Goal: Communication & Community: Answer question/provide support

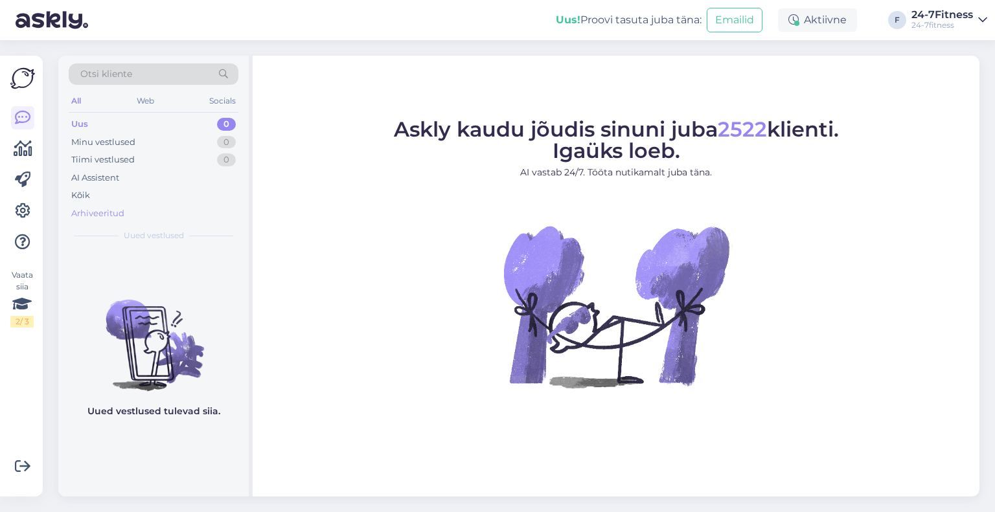
click at [100, 212] on div "Arhiveeritud" at bounding box center [97, 213] width 53 height 13
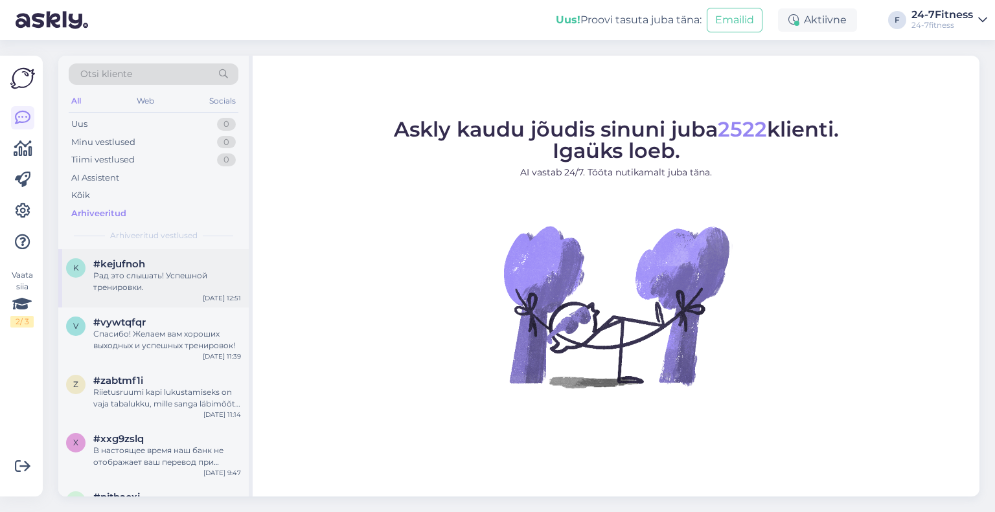
click at [155, 297] on div "k #kejufnoh Рад это слышать! Успешной тренировки. [DATE] 12:51" at bounding box center [153, 278] width 190 height 58
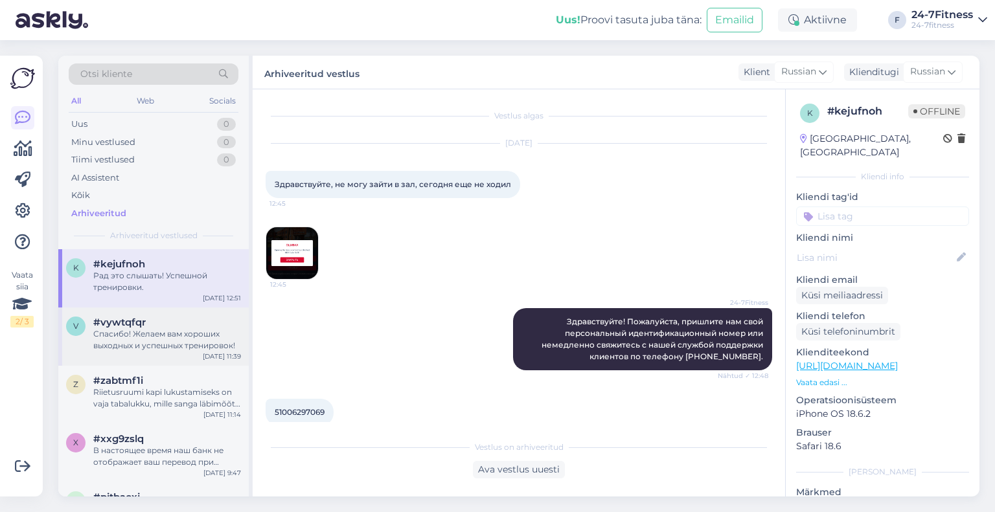
click at [120, 344] on div "Спасибо! Желаем вам хороших выходных и успешных тренировок!" at bounding box center [167, 339] width 148 height 23
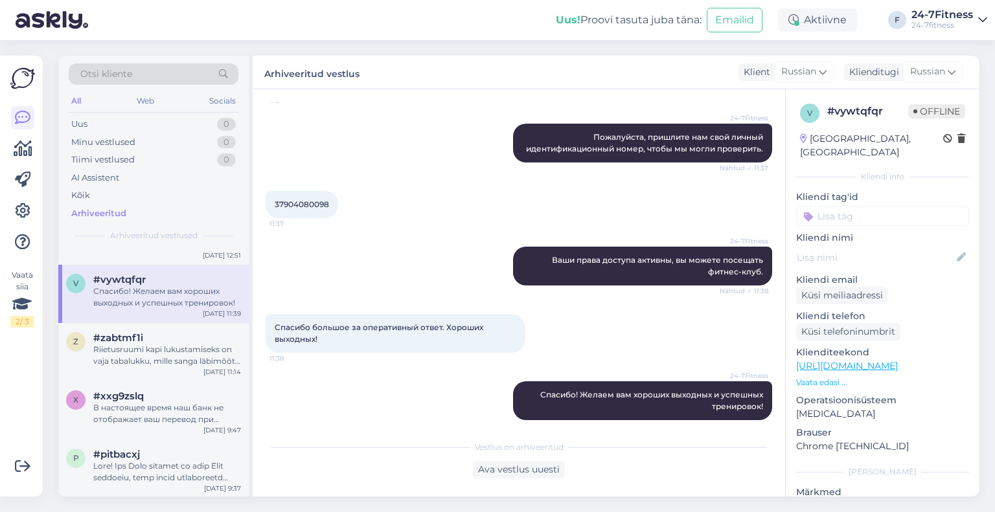
scroll to position [65, 0]
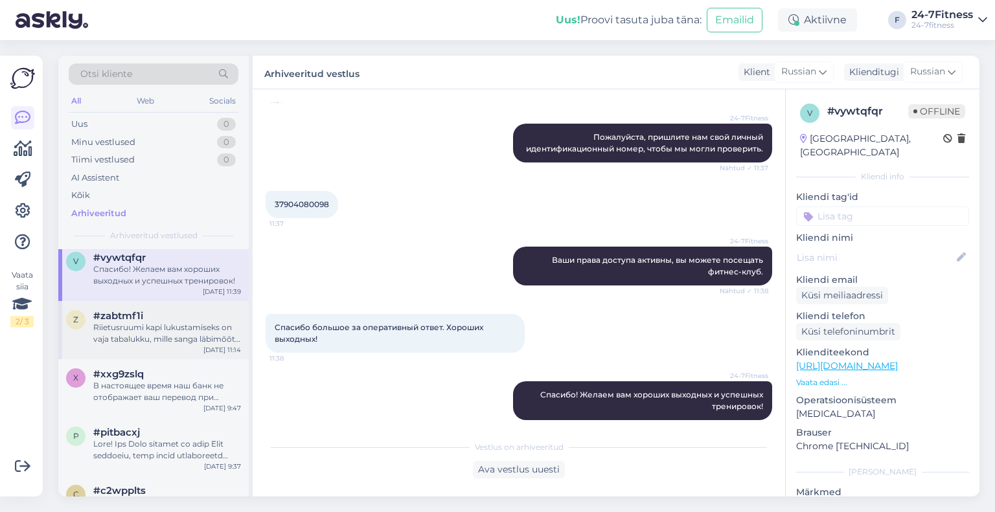
click at [146, 342] on div "Riietusruumi kapi lukustamiseks on vaja tabalukku, mille sanga läbimõõt võib ol…" at bounding box center [167, 333] width 148 height 23
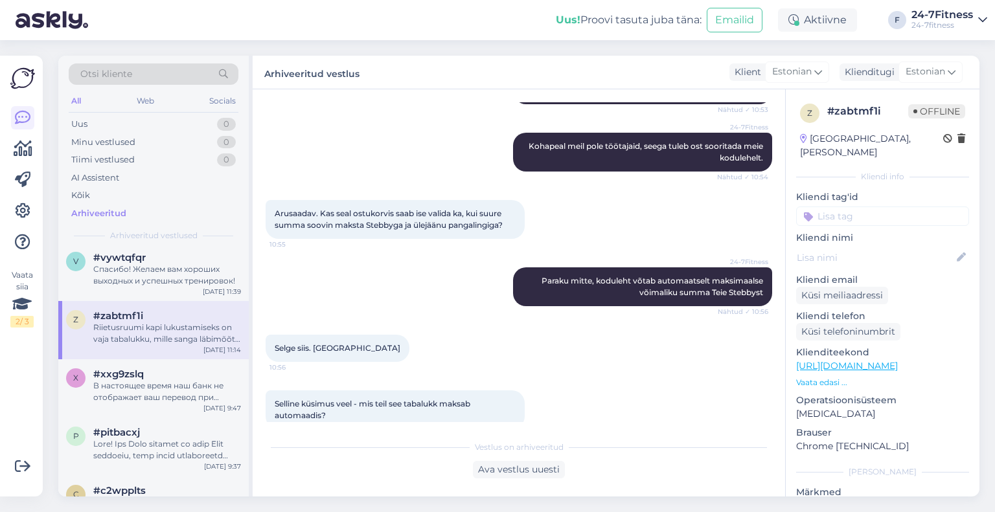
scroll to position [1363, 0]
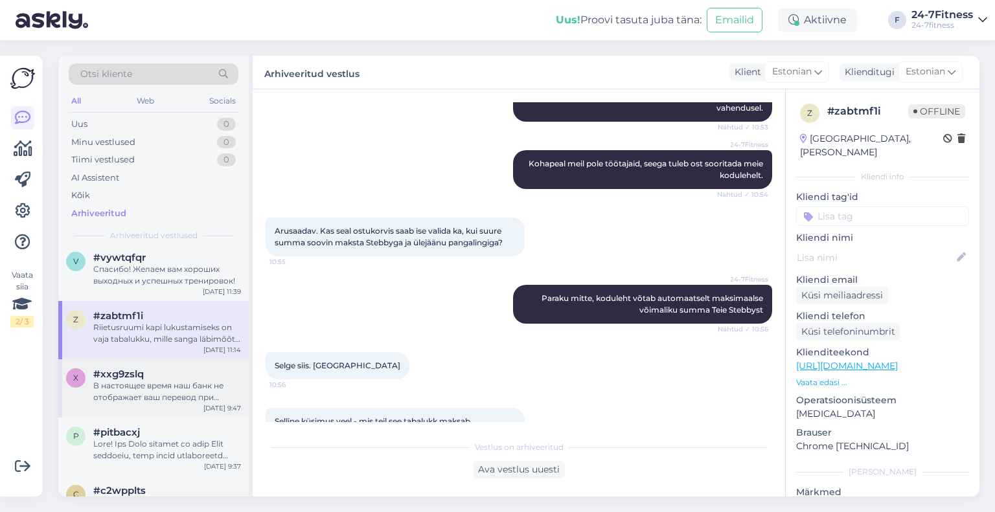
click at [126, 390] on div "В настоящее время наш банк не отображает ваш перевод при проверке." at bounding box center [167, 391] width 148 height 23
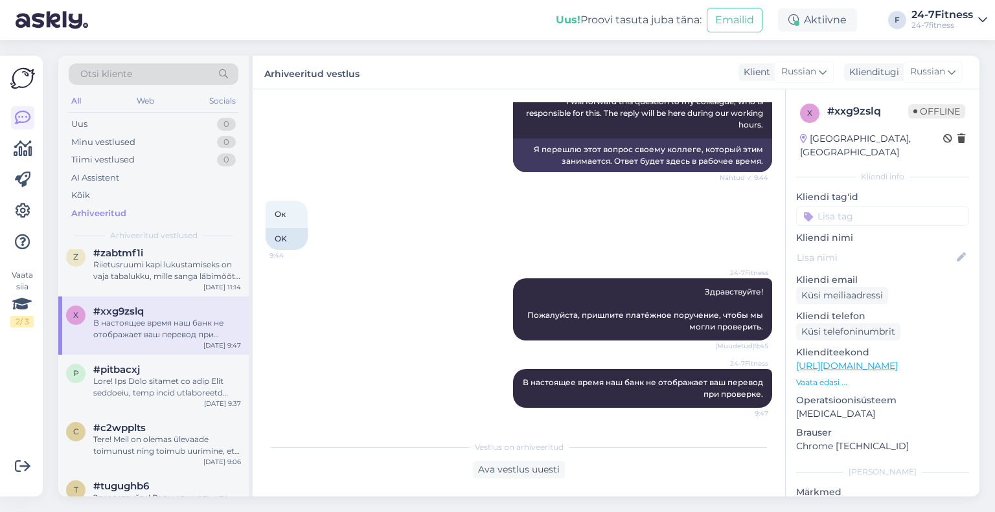
scroll to position [194, 0]
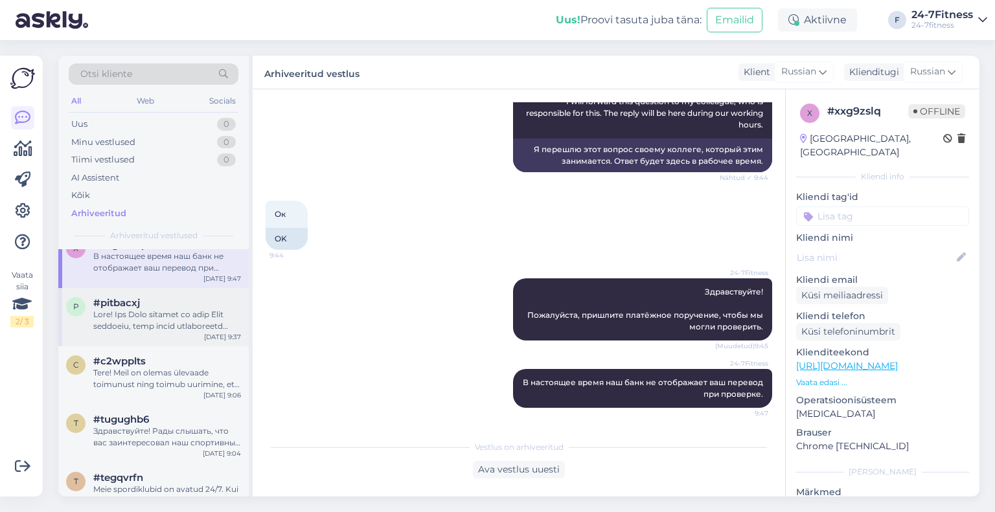
click at [139, 344] on div "p #pitbacxj [DATE] 9:37" at bounding box center [153, 317] width 190 height 58
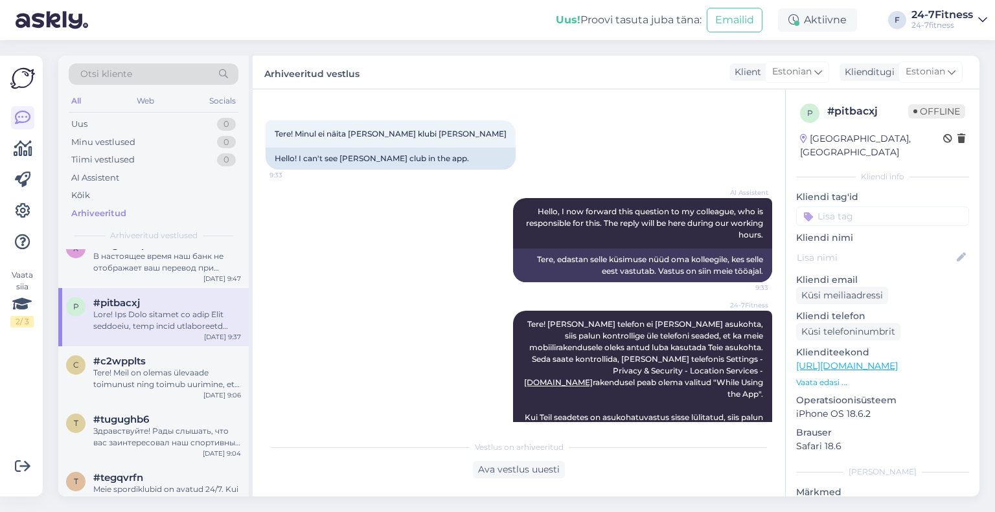
scroll to position [249, 0]
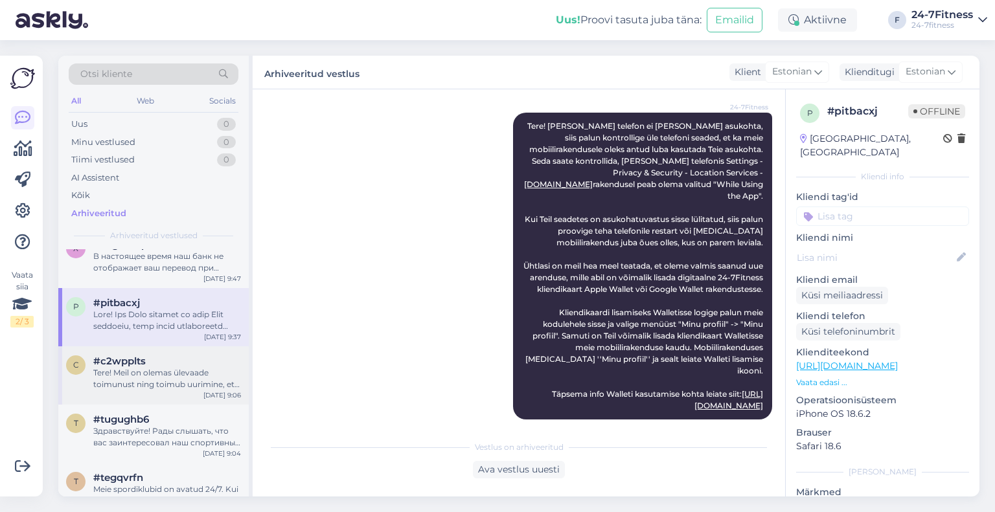
click at [127, 380] on div "Tere! Meil on olemas ülevaade toimunust ning toimub uurimine, et välja selgitad…" at bounding box center [167, 378] width 148 height 23
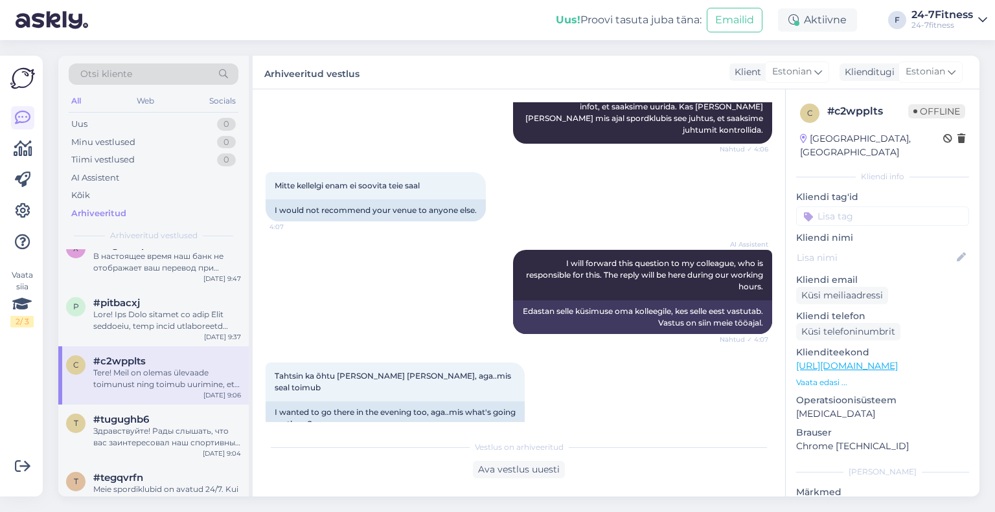
scroll to position [355, 0]
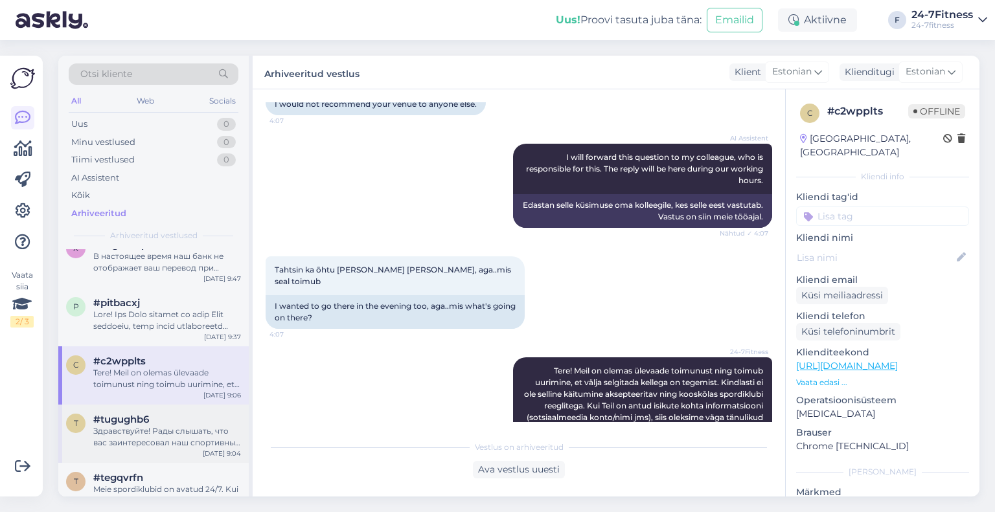
click at [144, 427] on div "Здравствуйте! Рады слышать, что вас заинтересовал наш спортивный клуб. По вопро…" at bounding box center [167, 437] width 148 height 23
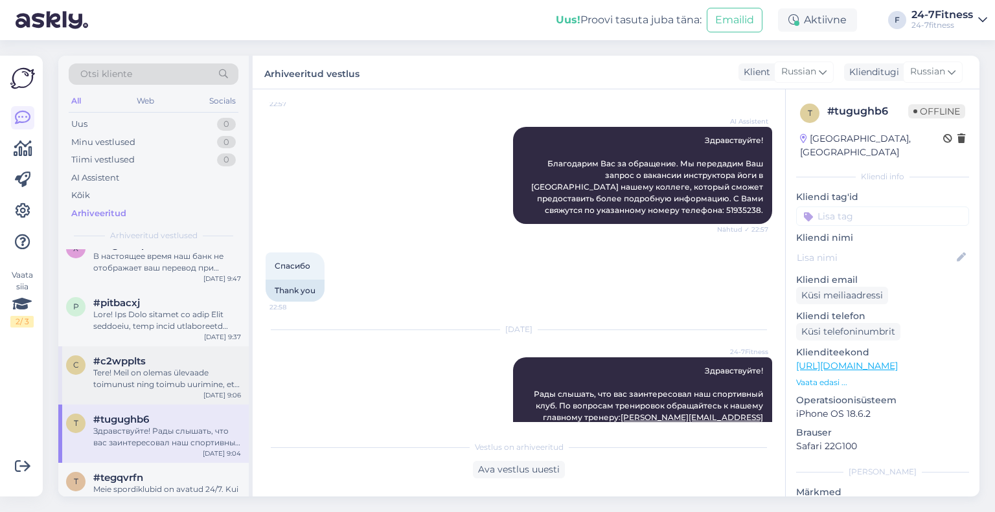
click at [150, 391] on div "c #c2wpplts Tere! Meil on olemas ülevaade toimunust ning toimub uurimine, et vä…" at bounding box center [153, 376] width 190 height 58
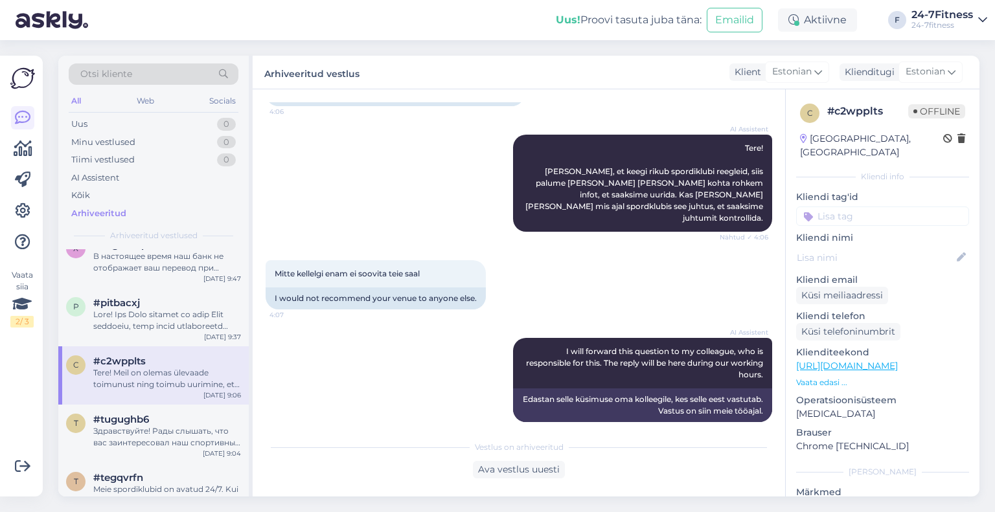
scroll to position [0, 0]
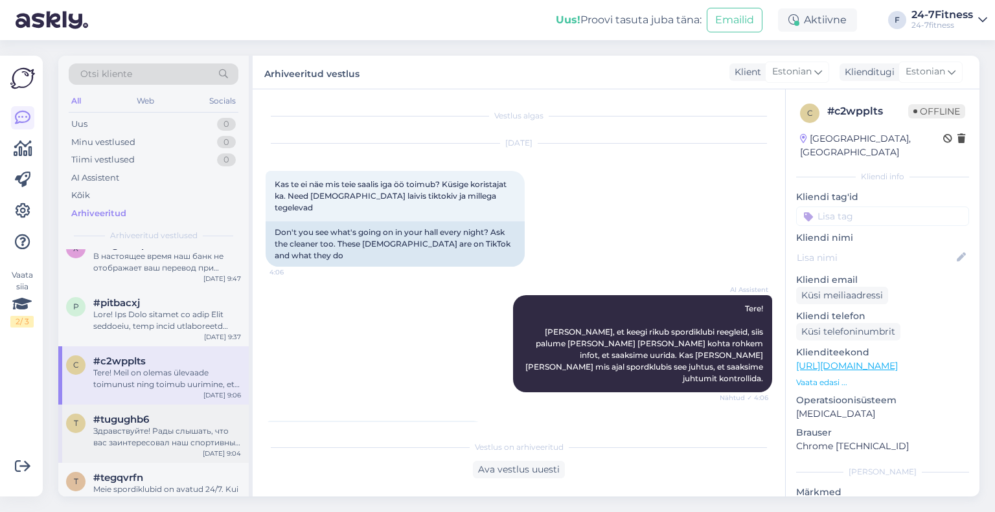
click at [132, 422] on span "#tugughb6" at bounding box center [121, 420] width 56 height 12
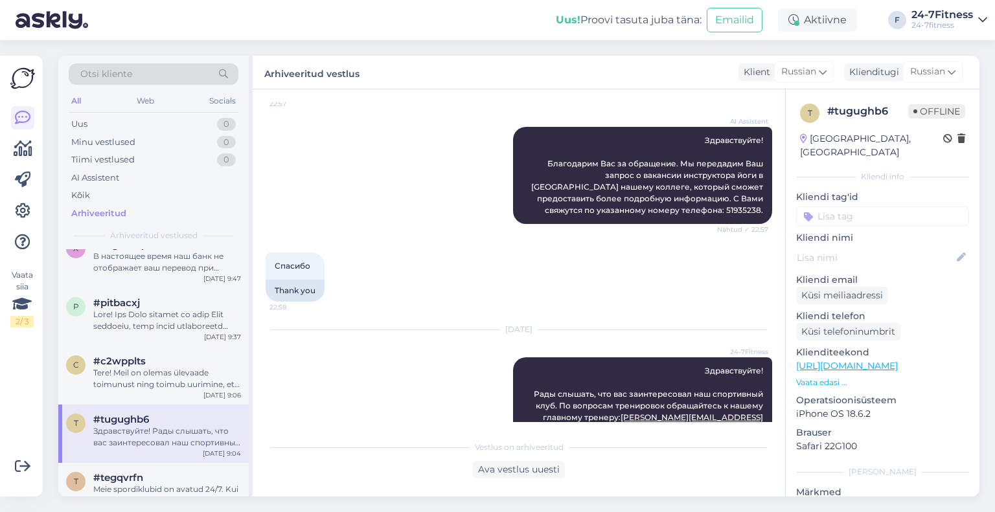
scroll to position [259, 0]
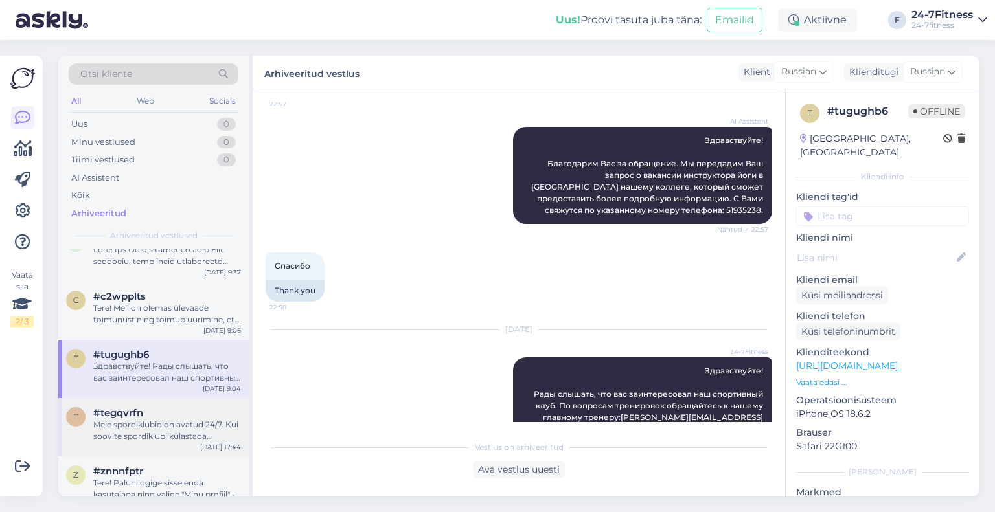
click at [154, 440] on div "Meie spordiklubid on avatud 24/7. Kui soovite spordiklubi külastada ühekorrapää…" at bounding box center [167, 430] width 148 height 23
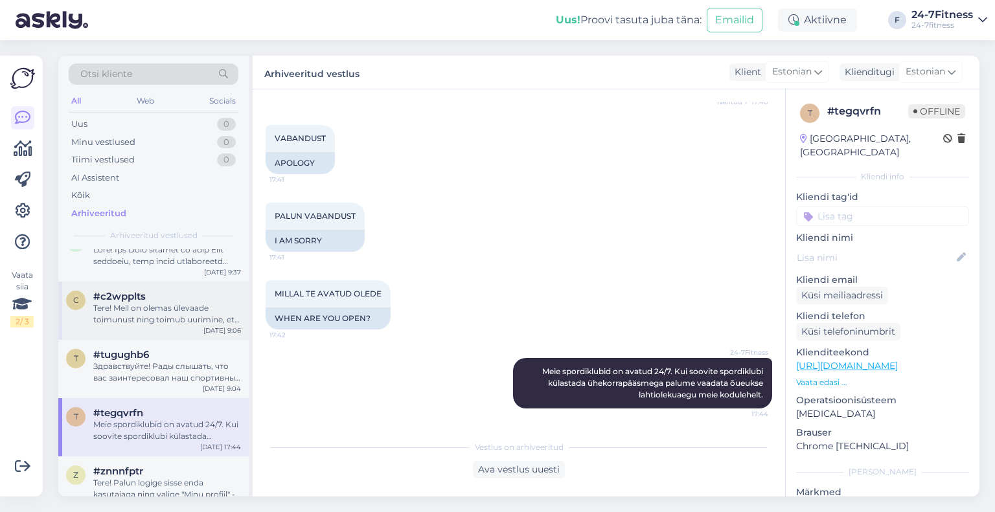
scroll to position [324, 0]
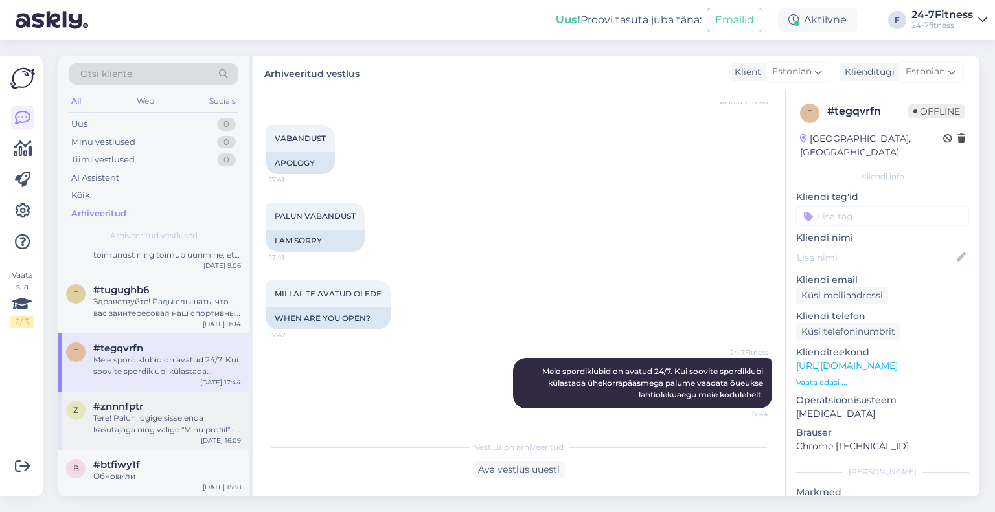
click at [125, 427] on div "Tere! Palun logige sisse enda kasutajaga ning valige "Minu profiil" - "Paketid"…" at bounding box center [167, 424] width 148 height 23
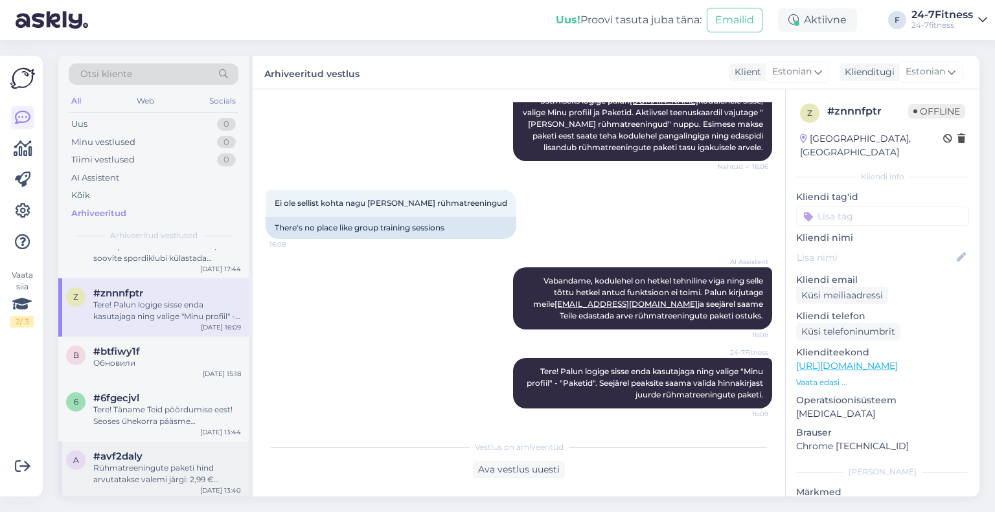
scroll to position [453, 0]
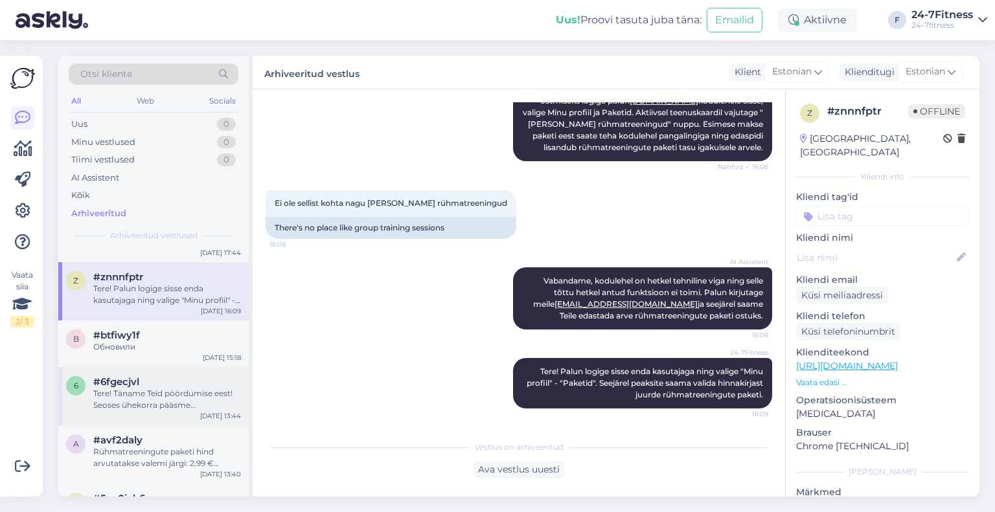
click at [137, 409] on div "Tere! Täname Teid pöördumise eest! Seoses ühekorra pääsme tagastamisega palume …" at bounding box center [167, 399] width 148 height 23
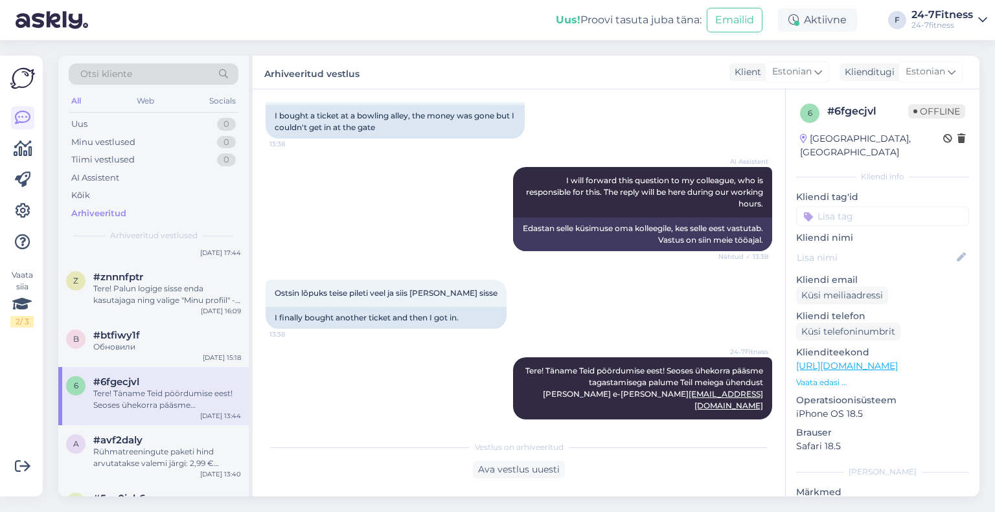
scroll to position [518, 0]
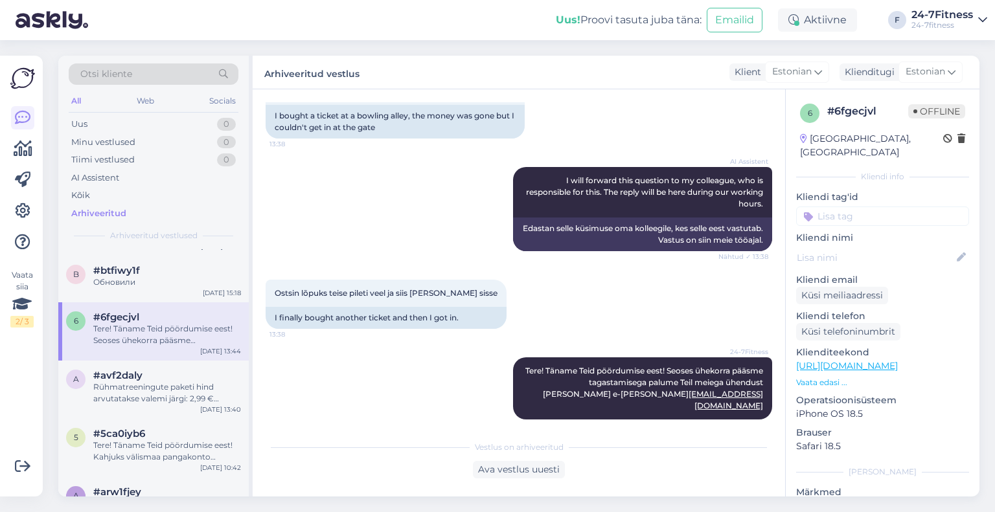
click at [137, 409] on div "a #avf2daly Rühmatreeningute paketi hind arvutatakse valemi järgi: 2,99 € jagat…" at bounding box center [153, 390] width 190 height 58
